Goal: Task Accomplishment & Management: Manage account settings

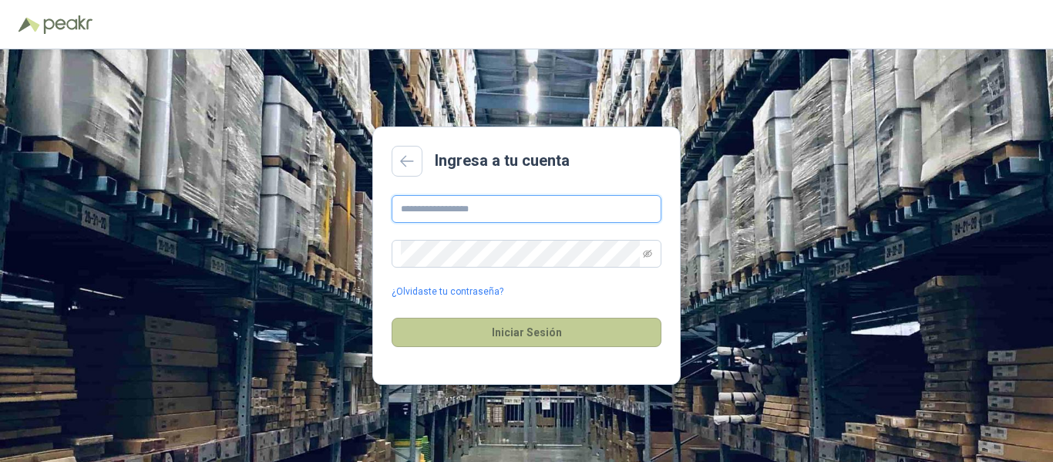
type input "**********"
click at [506, 334] on button "Iniciar Sesión" at bounding box center [527, 332] width 270 height 29
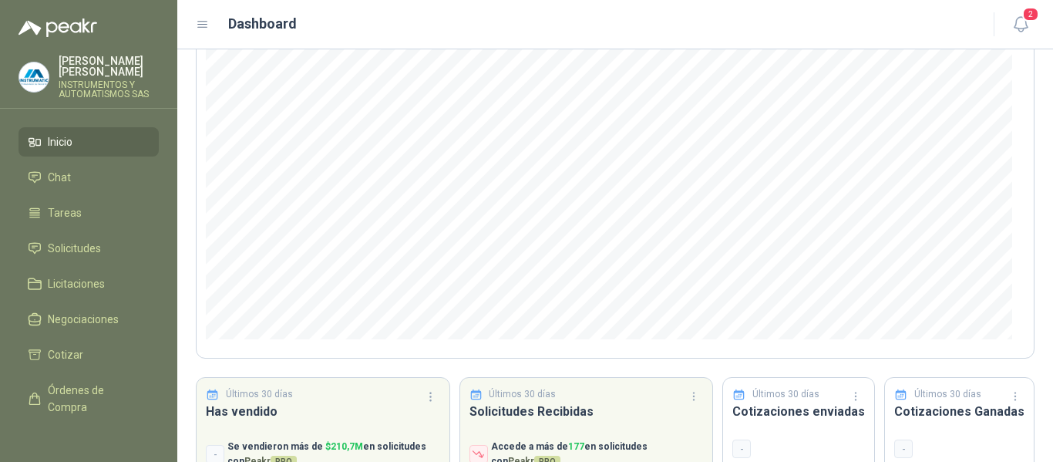
scroll to position [77, 0]
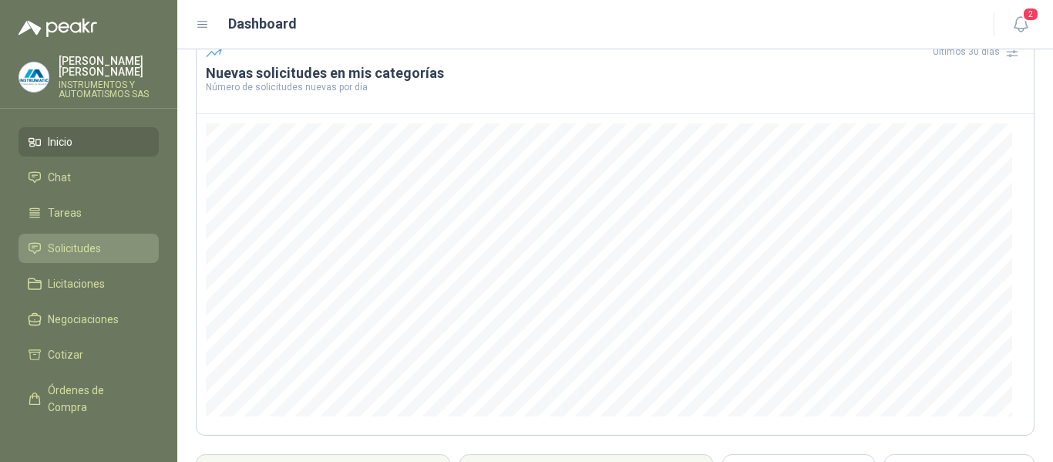
drag, startPoint x: 68, startPoint y: 248, endPoint x: 57, endPoint y: 247, distance: 10.8
click at [69, 247] on span "Solicitudes" at bounding box center [74, 248] width 53 height 17
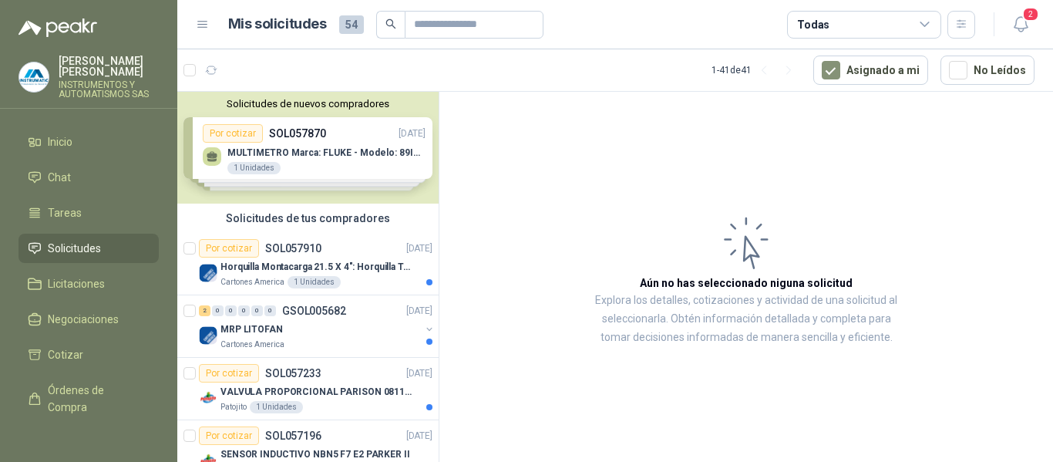
click at [252, 159] on div "Solicitudes de nuevos compradores Por cotizar SOL057870 [DATE] MULTIMETRO Marca…" at bounding box center [307, 148] width 261 height 112
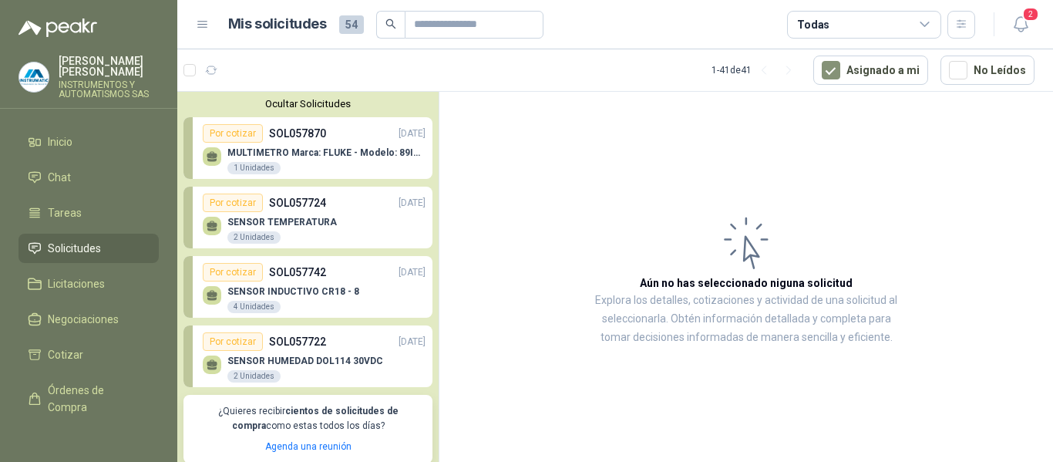
scroll to position [154, 0]
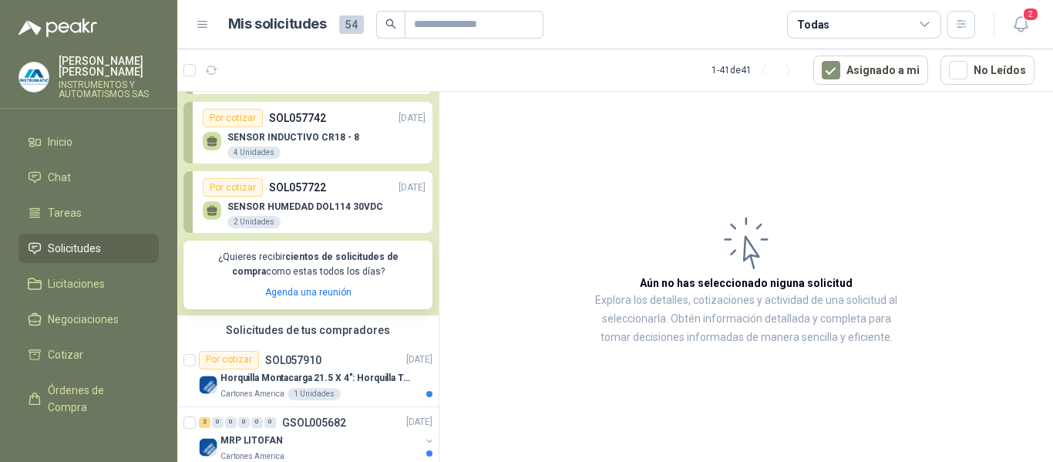
click at [270, 200] on div "SENSOR HUMEDAD DOL114 30VDC 2 Unidades" at bounding box center [314, 213] width 223 height 32
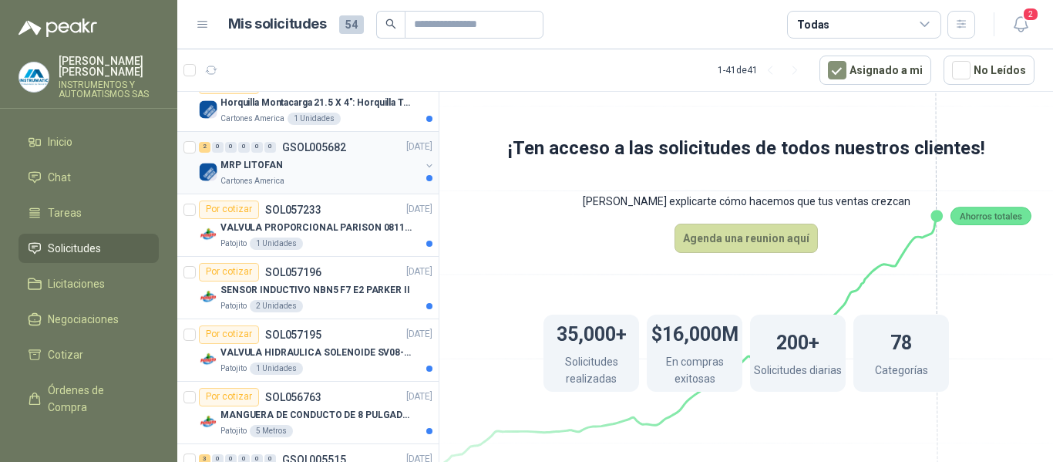
scroll to position [462, 0]
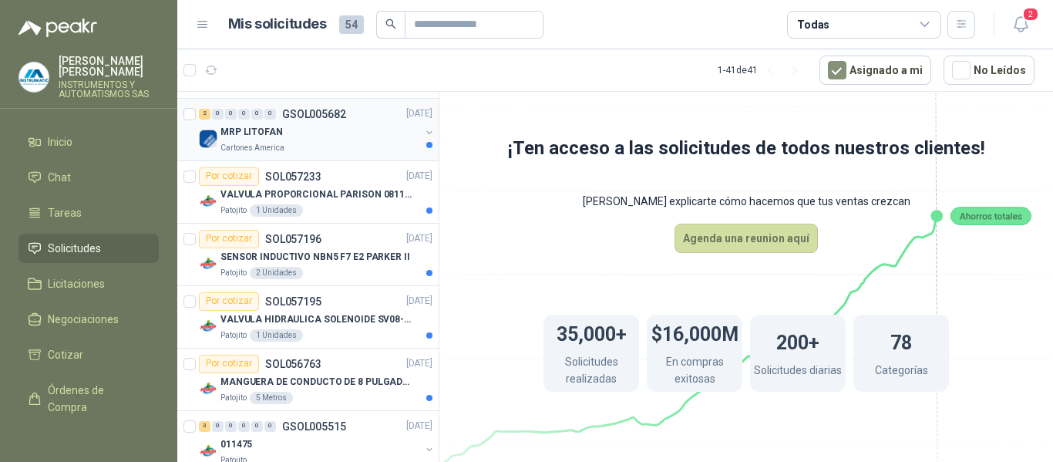
click at [239, 147] on p "Cartones America" at bounding box center [252, 148] width 64 height 12
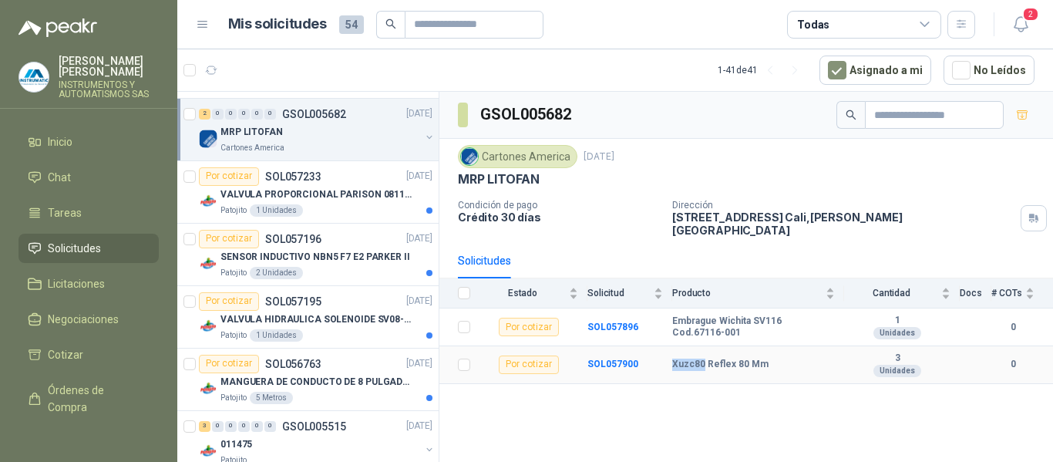
drag, startPoint x: 703, startPoint y: 355, endPoint x: 634, endPoint y: 405, distance: 84.9
click at [674, 358] on b "Xuzc80 Reflex 80 Mm" at bounding box center [720, 364] width 96 height 12
copy b "Xuzc80"
click at [659, 429] on div "GSOL005682 Cartones America [DATE] MRP LITOFAN Condición de pago Crédito 30 día…" at bounding box center [745, 279] width 613 height 375
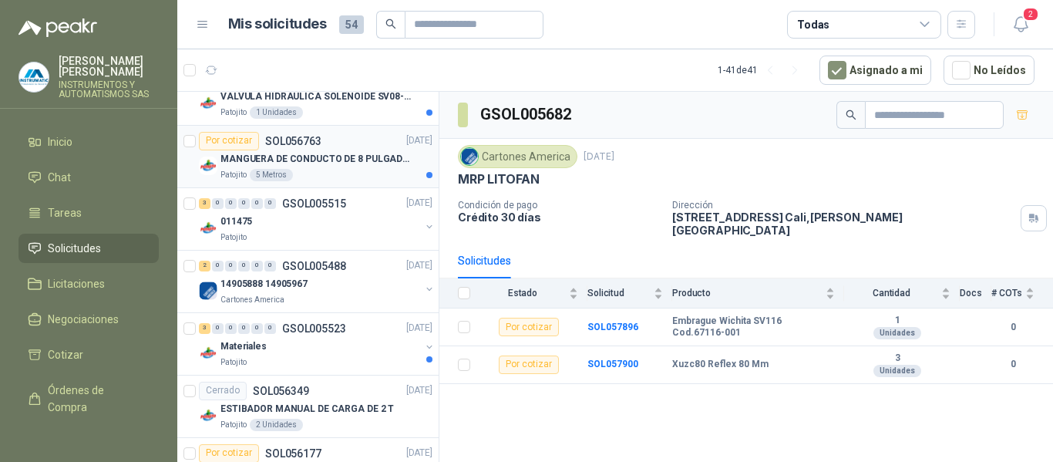
scroll to position [694, 0]
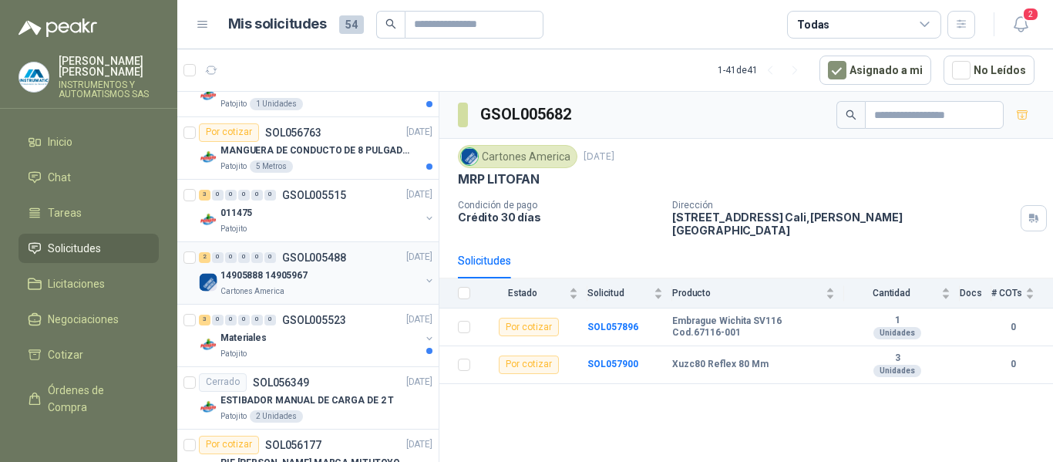
click at [284, 282] on p "14905888 14905967" at bounding box center [263, 275] width 87 height 15
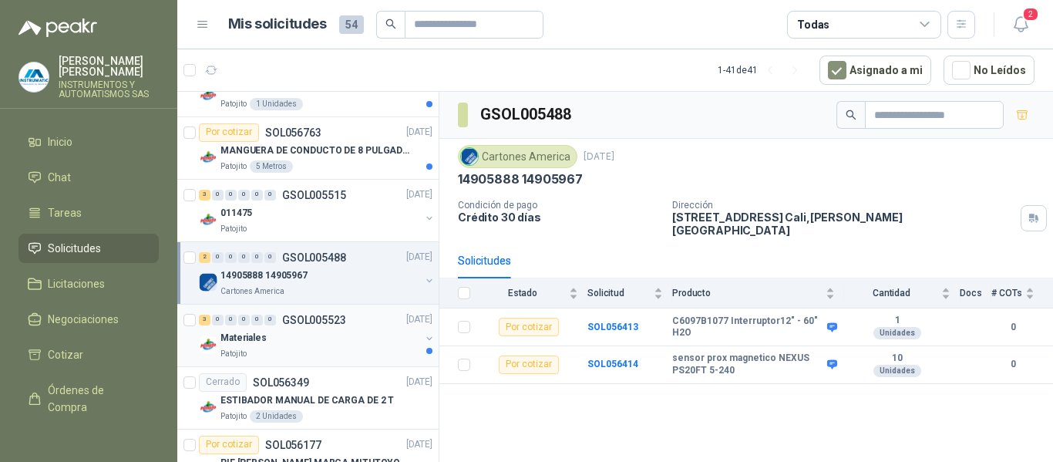
scroll to position [771, 0]
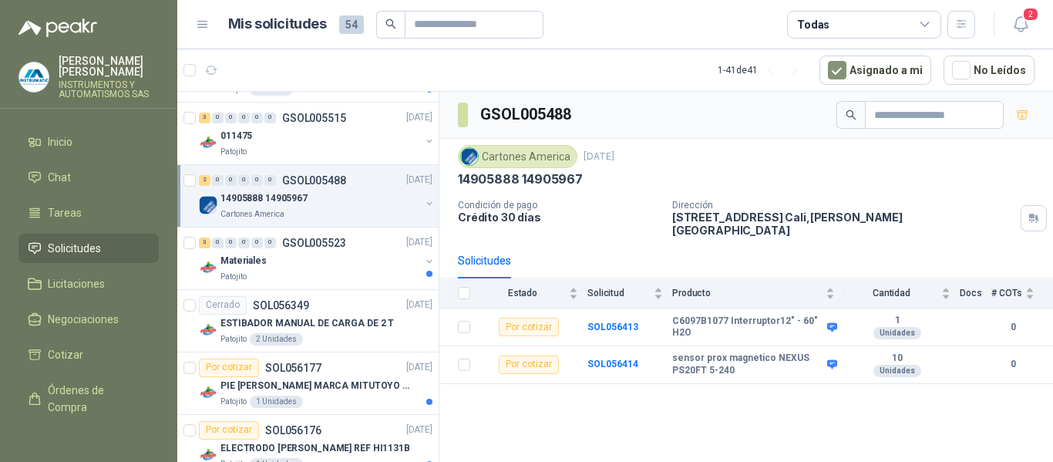
click at [213, 196] on div "14905888 14905967 Cartones America" at bounding box center [317, 205] width 237 height 31
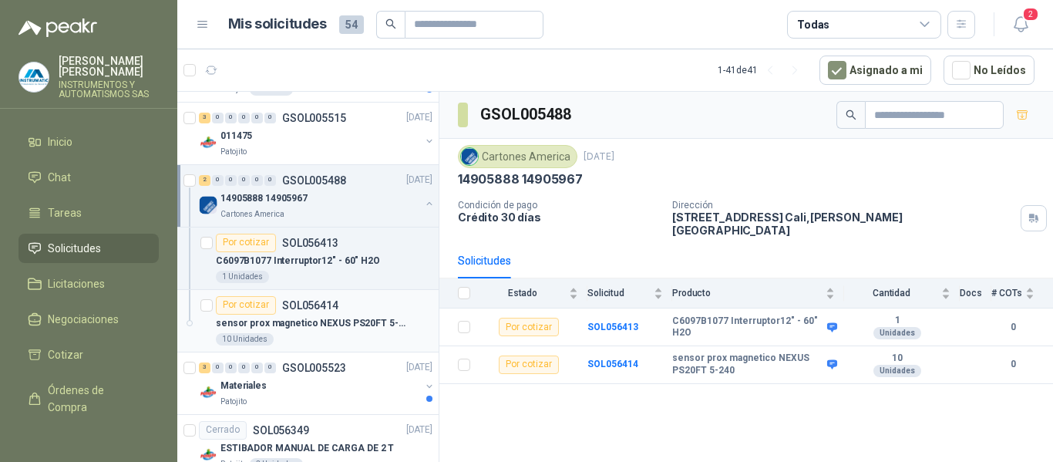
scroll to position [617, 0]
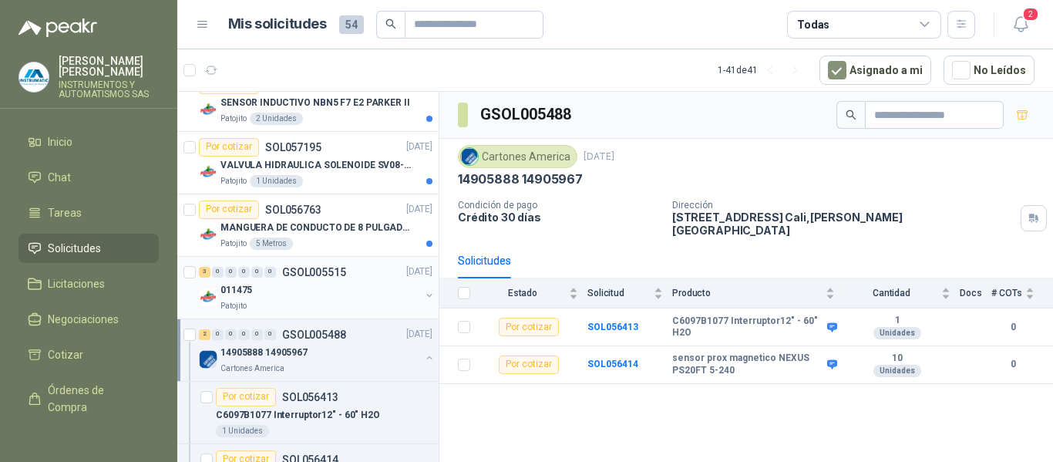
click at [230, 274] on div "0" at bounding box center [231, 272] width 12 height 11
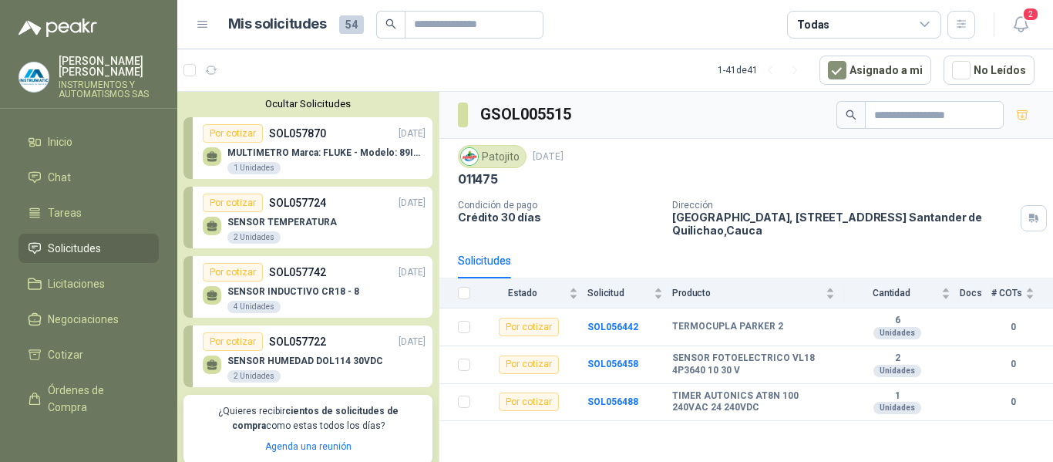
click at [301, 217] on div "SENSOR TEMPERATURA 2 Unidades" at bounding box center [314, 228] width 223 height 32
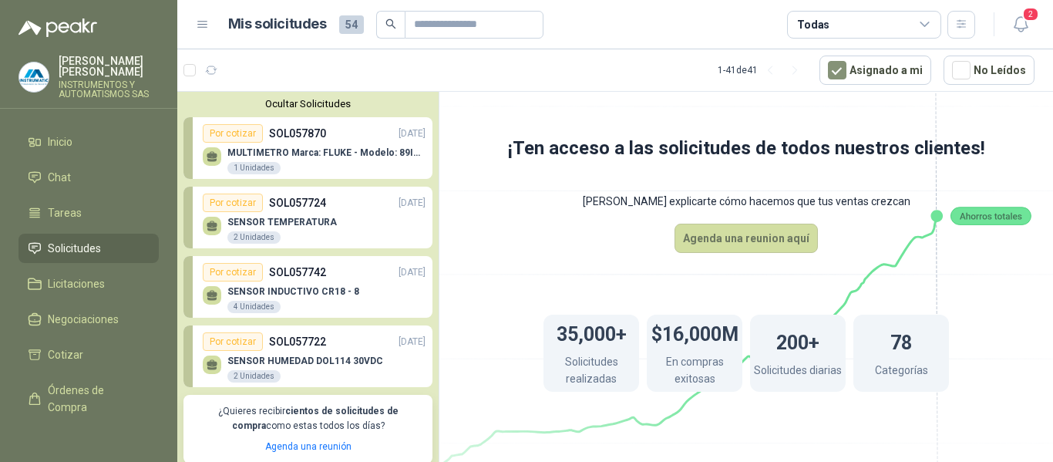
click at [287, 357] on p "SENSOR HUMEDAD DOL114 30VDC" at bounding box center [305, 360] width 156 height 11
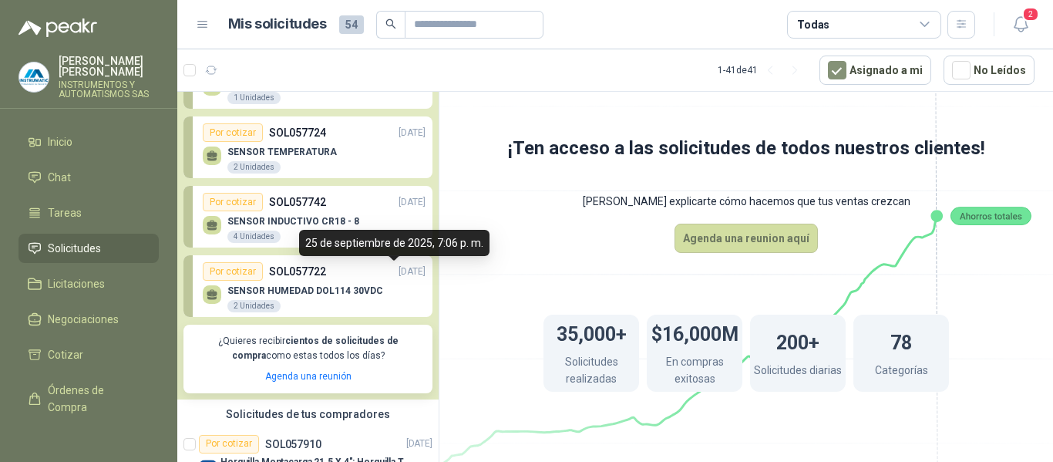
scroll to position [154, 0]
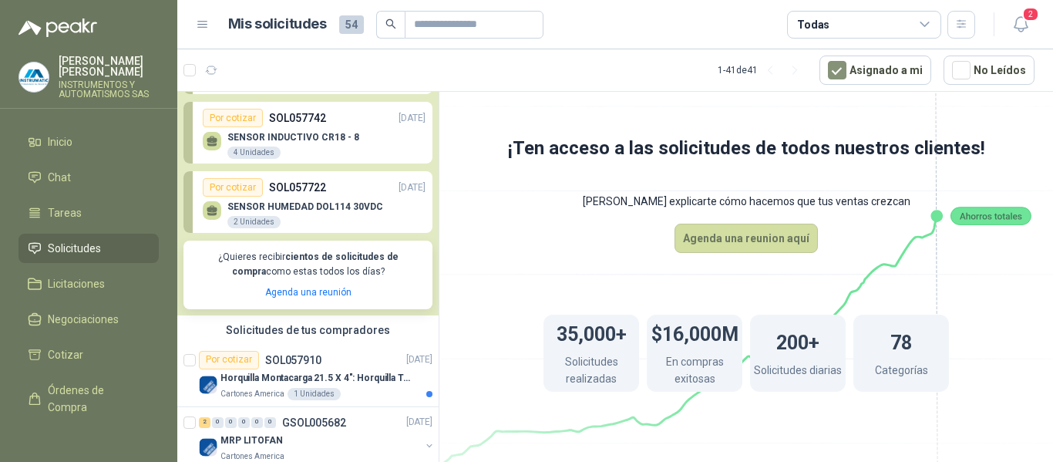
click at [287, 203] on p "SENSOR HUMEDAD DOL114 30VDC" at bounding box center [305, 206] width 156 height 11
click at [85, 78] on div "[PERSON_NAME] INSTRUMENTOS Y AUTOMATISMOS SAS" at bounding box center [109, 76] width 100 height 43
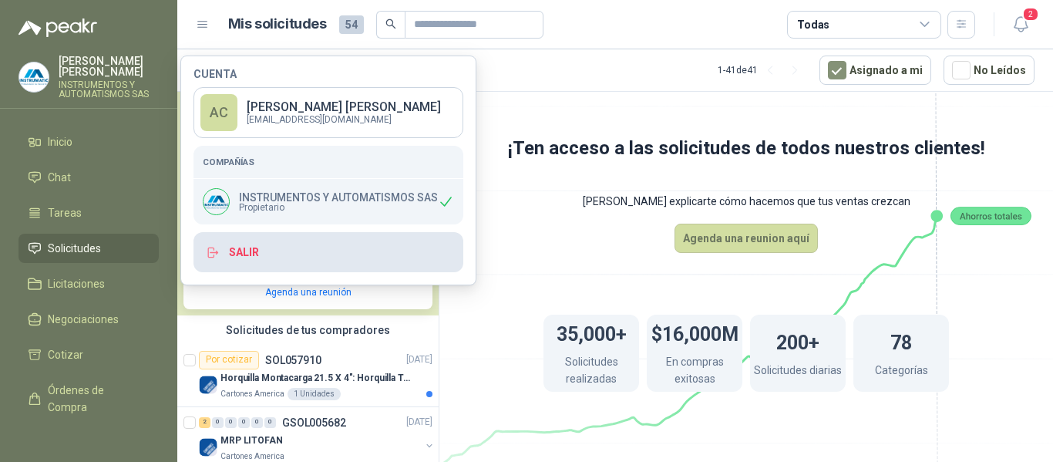
click at [240, 248] on button "Salir" at bounding box center [328, 252] width 270 height 40
